Goal: Information Seeking & Learning: Find specific fact

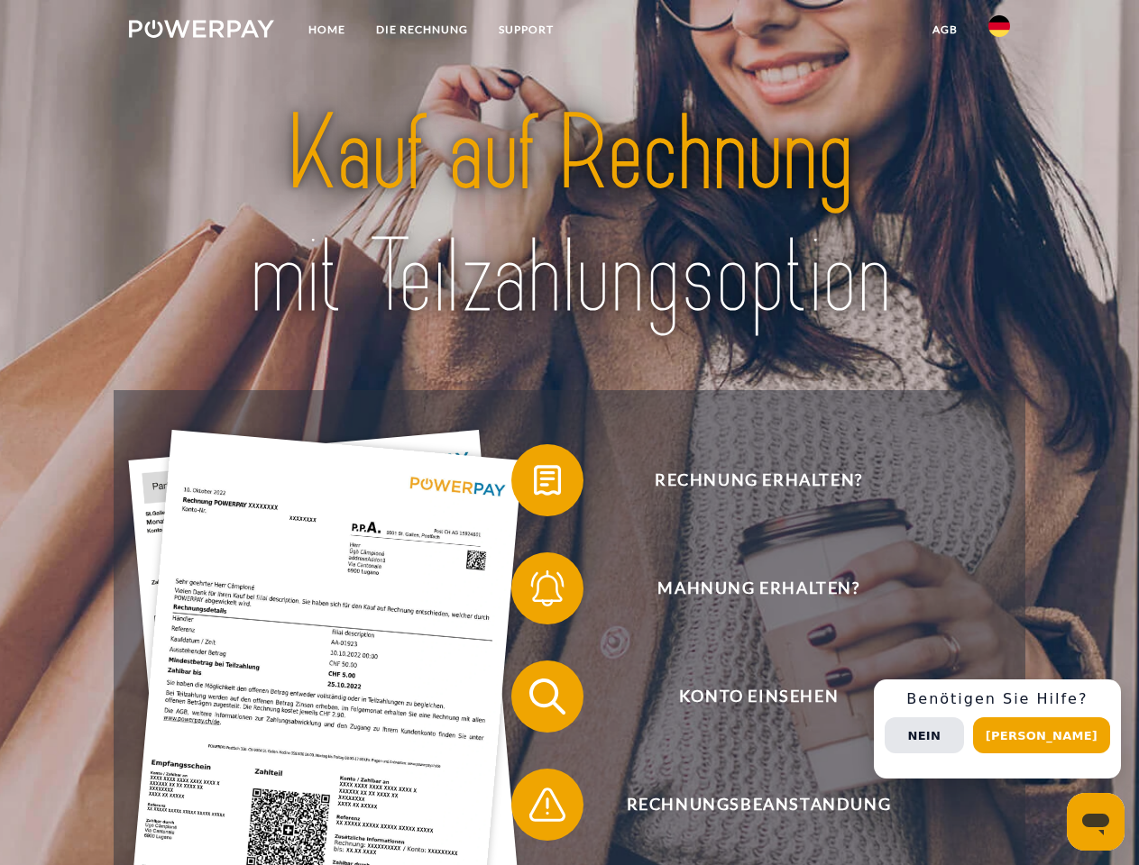
click at [201, 32] on img at bounding box center [201, 29] width 145 height 18
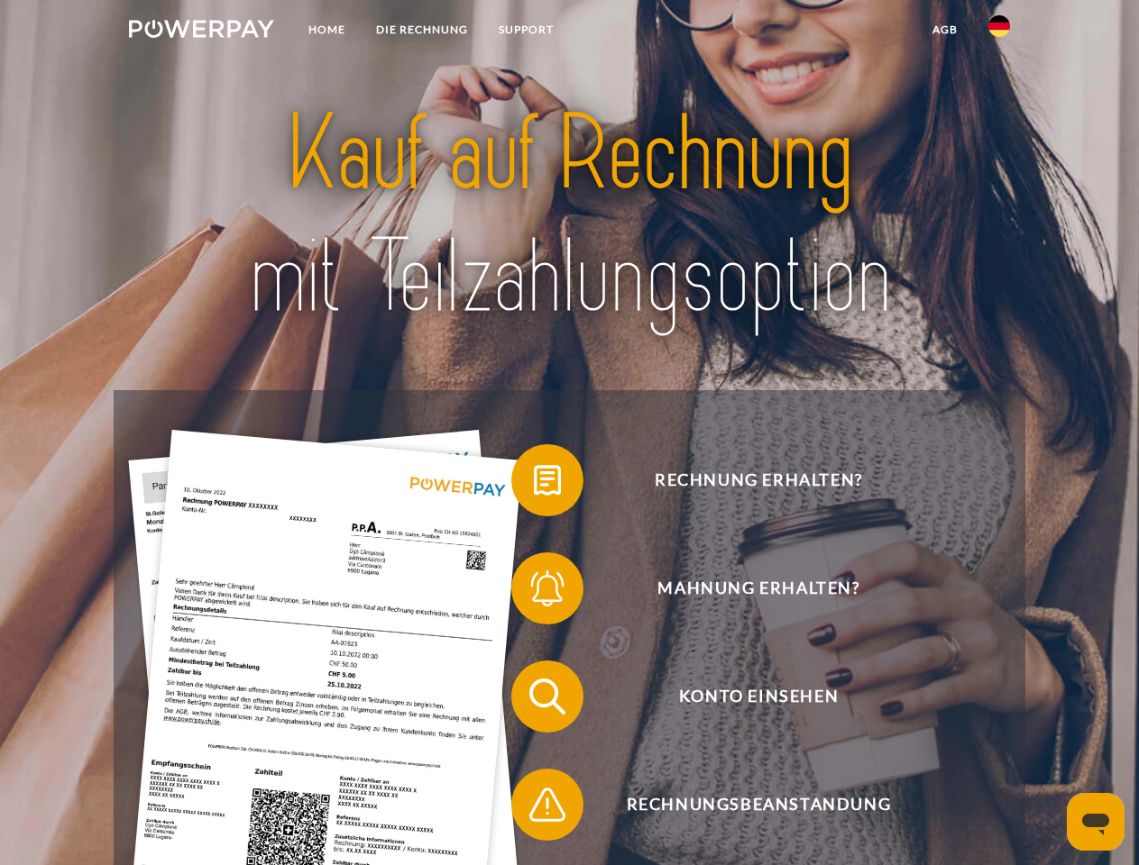
click at [999, 32] on img at bounding box center [999, 26] width 22 height 22
click at [944, 30] on link "agb" at bounding box center [945, 30] width 56 height 32
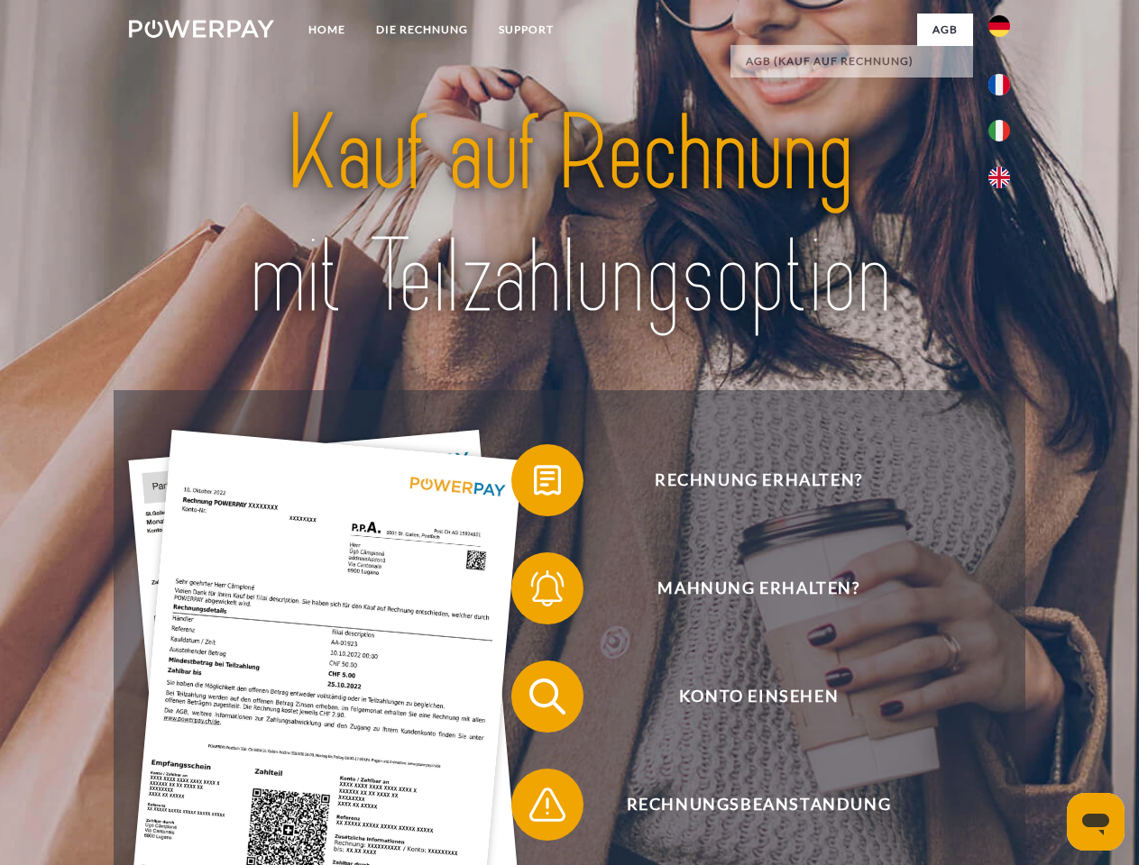
click at [534, 484] on span at bounding box center [520, 480] width 90 height 90
click at [534, 592] on span at bounding box center [520, 589] width 90 height 90
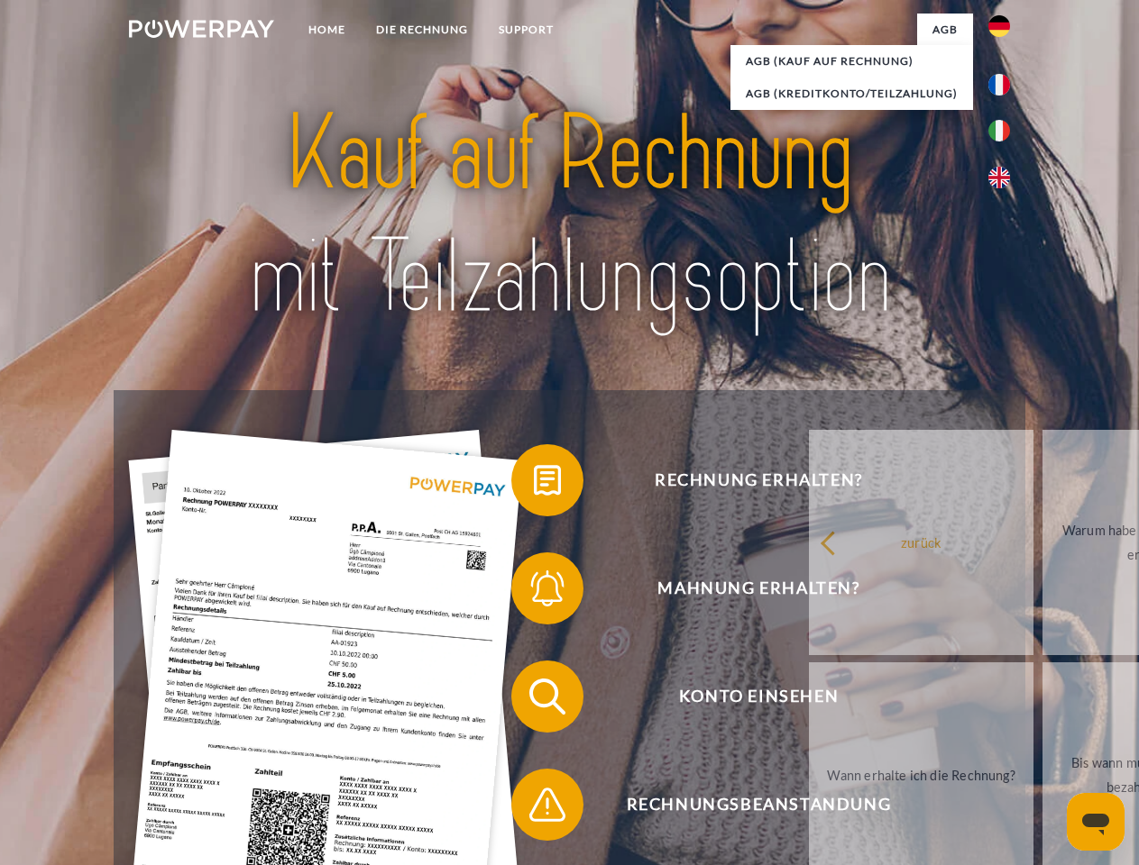
click at [791, 700] on div "zurück Warum habe ich eine Rechnung erhalten? Was habe ich noch offen, ist mein…" at bounding box center [1155, 658] width 728 height 465
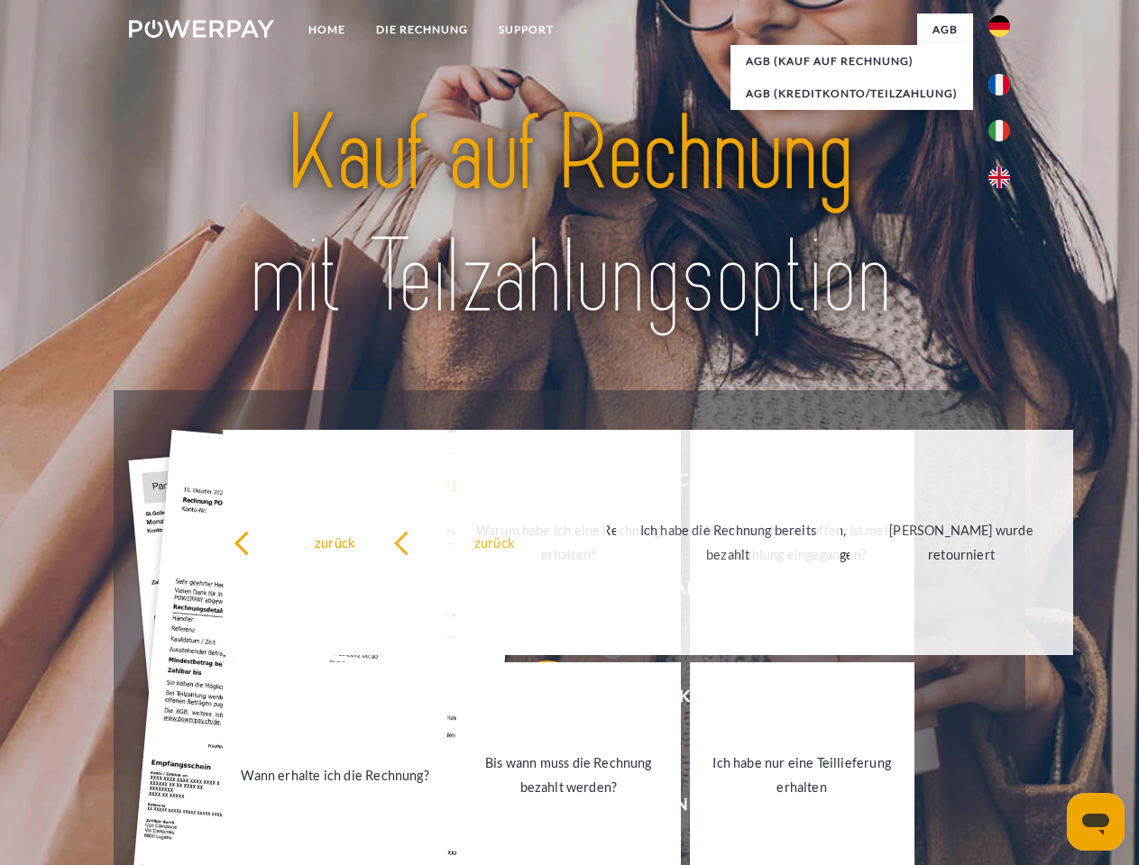
click at [534, 809] on link "Bis wann muss die Rechnung bezahlt werden?" at bounding box center [568, 775] width 224 height 225
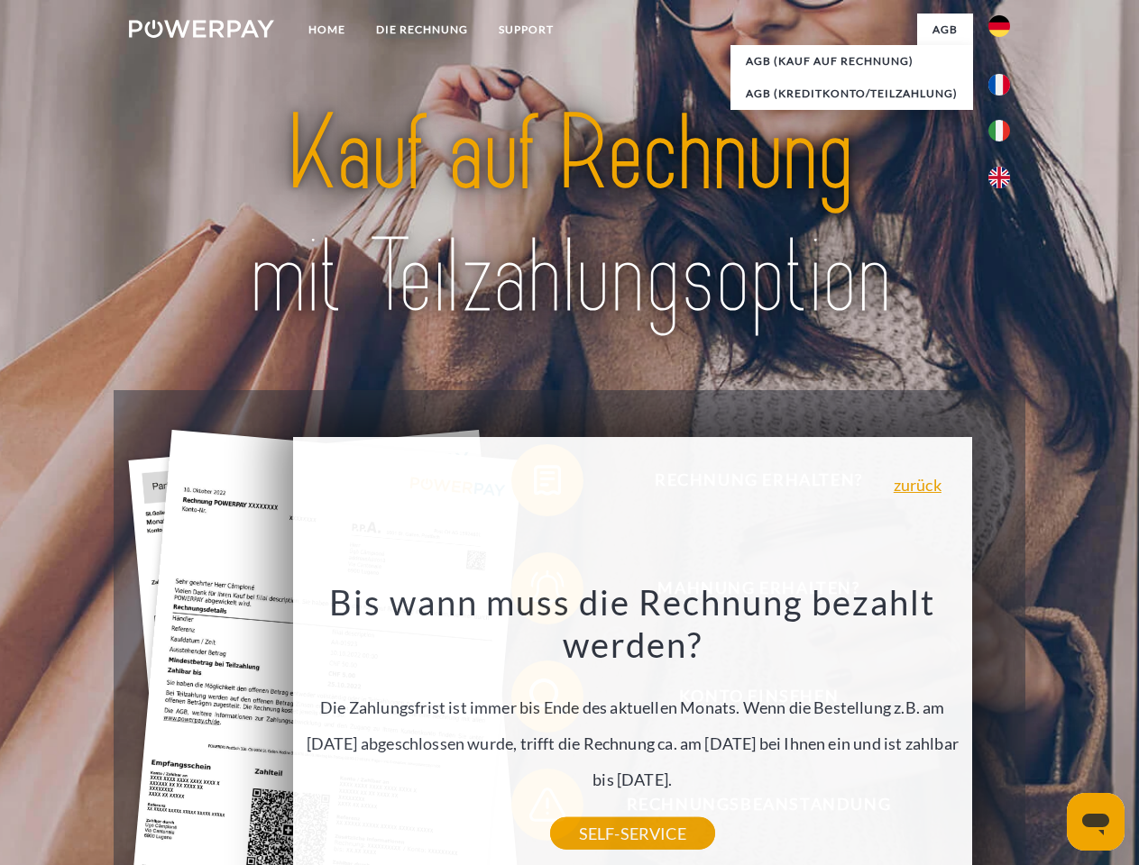
click at [959, 733] on span "Konto einsehen" at bounding box center [758, 697] width 442 height 72
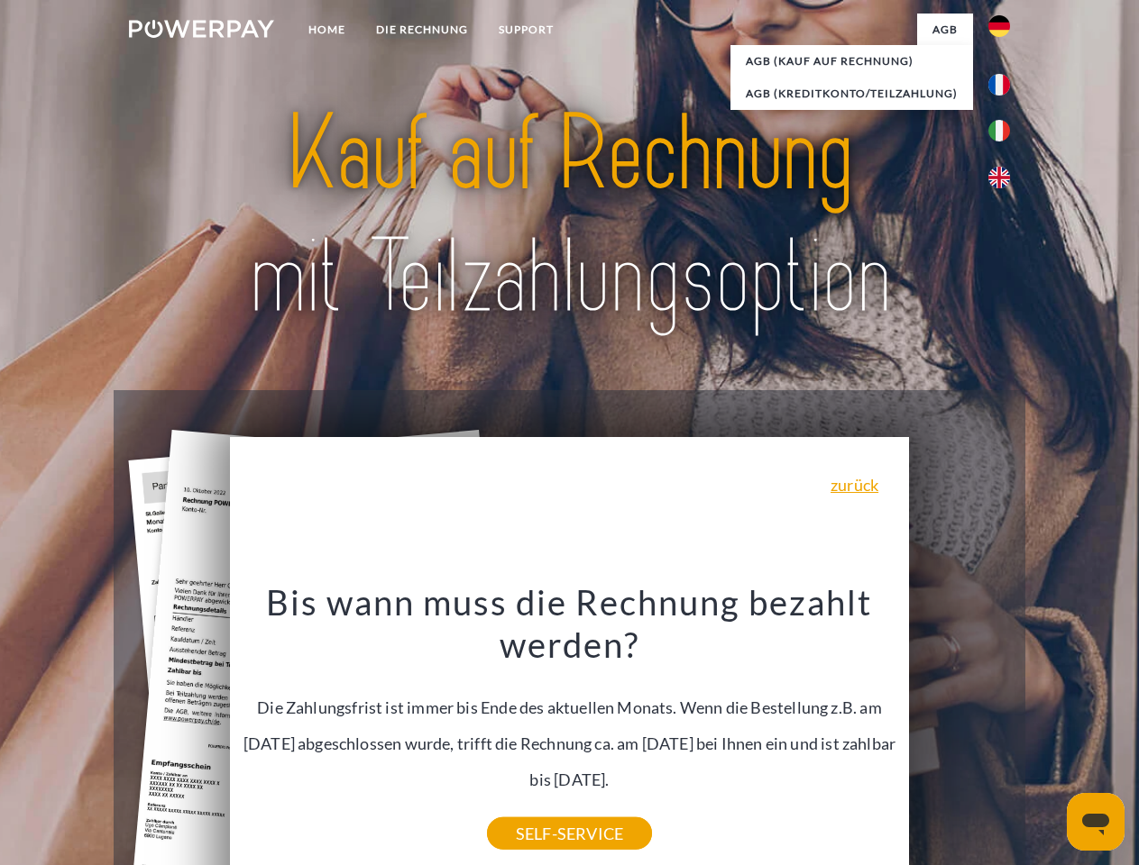
click at [1048, 736] on header "Home DIE RECHNUNG SUPPORT" at bounding box center [569, 622] width 1139 height 1245
